Goal: Navigation & Orientation: Understand site structure

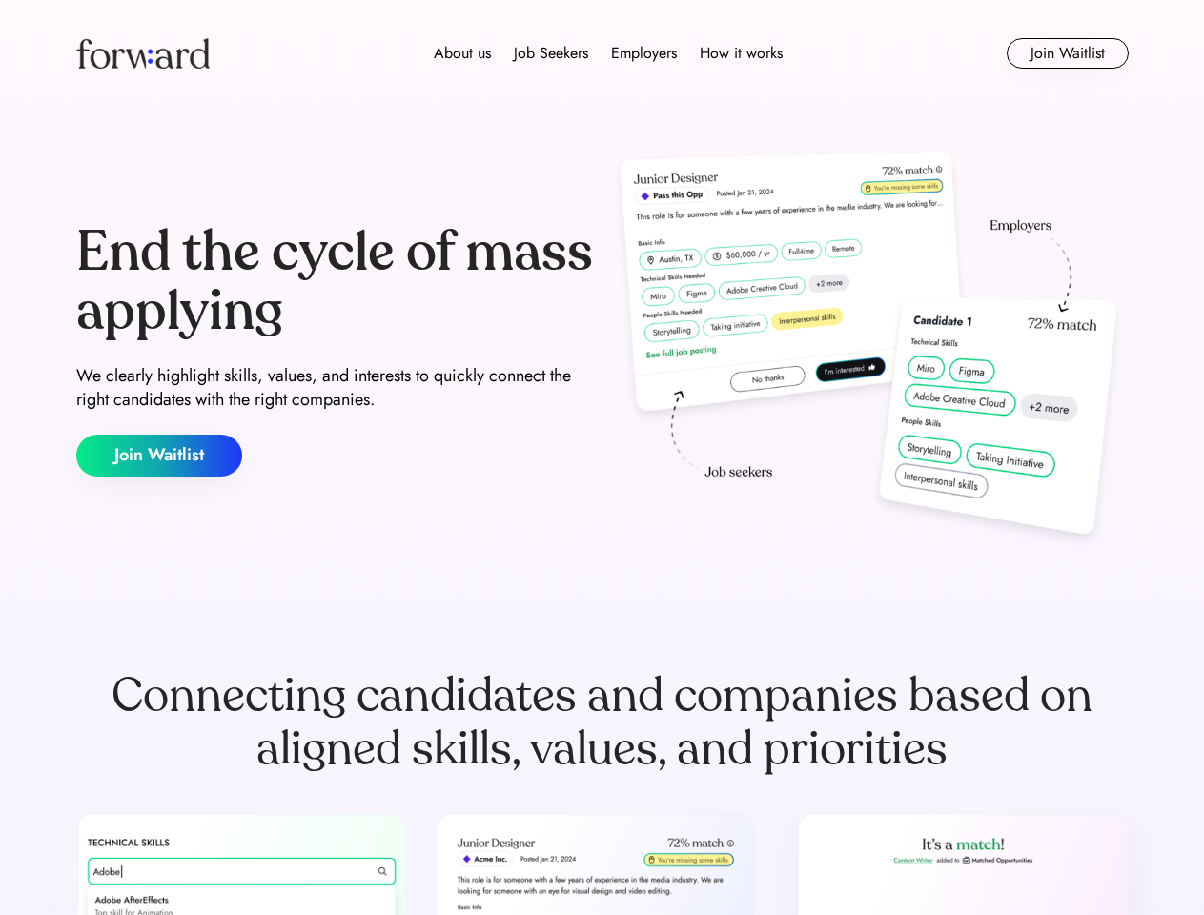
click at [601, 457] on div "End the cycle of mass applying We clearly highlight skills, values, and interes…" at bounding box center [602, 350] width 1052 height 410
click at [602, 53] on div "About us Job Seekers Employers How it works" at bounding box center [608, 53] width 751 height 23
click at [143, 53] on img at bounding box center [142, 53] width 133 height 30
click at [608, 53] on div "About us Job Seekers Employers How it works" at bounding box center [608, 53] width 751 height 23
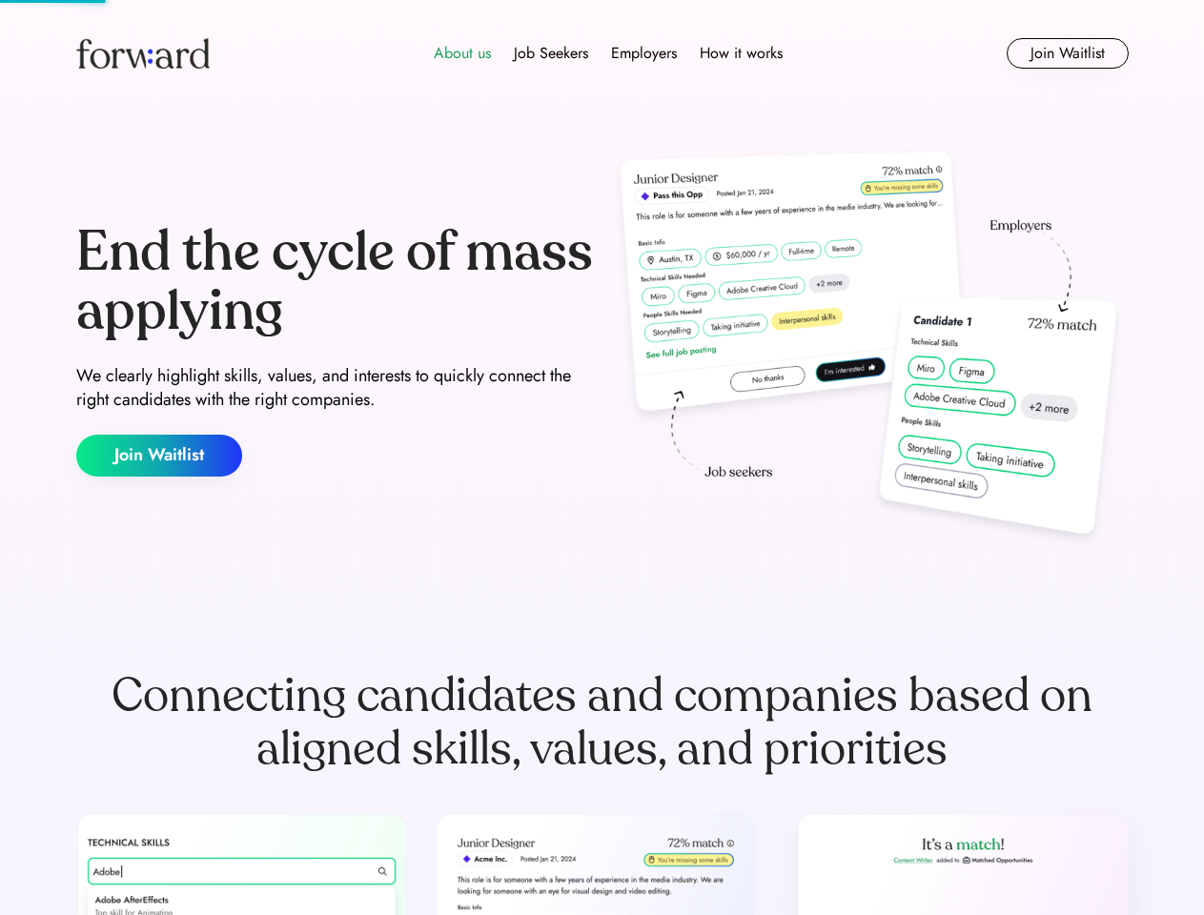
click at [462, 53] on div "About us" at bounding box center [462, 53] width 57 height 23
click at [551, 53] on div "Job Seekers" at bounding box center [551, 53] width 74 height 23
click at [643, 53] on div "Employers" at bounding box center [644, 53] width 66 height 23
click at [740, 53] on div "How it works" at bounding box center [741, 53] width 83 height 23
click at [1066, 53] on button "Join Waitlist" at bounding box center [1067, 53] width 122 height 30
